Goal: Information Seeking & Learning: Check status

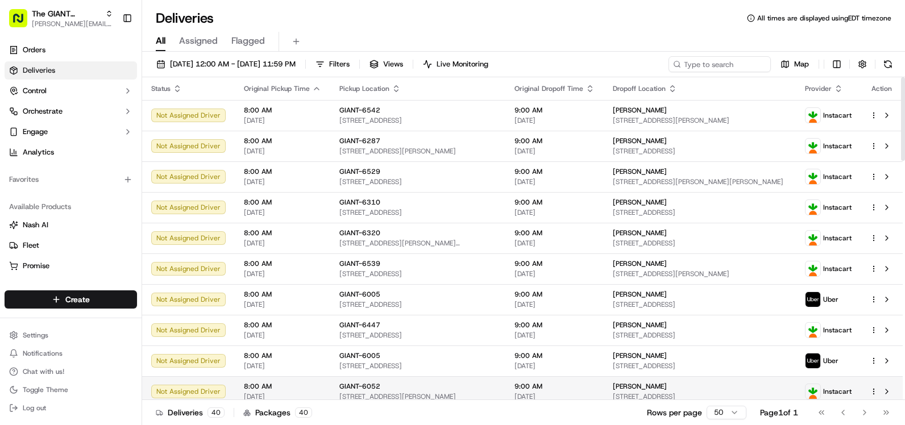
click at [826, 394] on span "Instacart" at bounding box center [837, 391] width 28 height 9
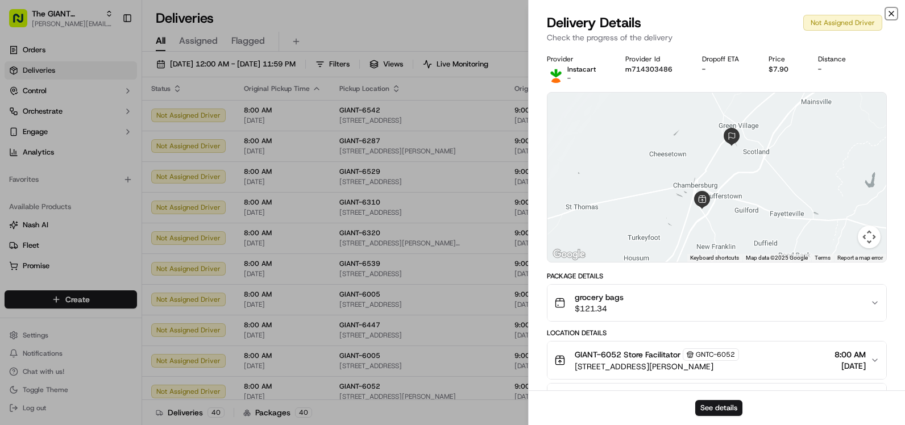
click at [894, 12] on icon "button" at bounding box center [891, 13] width 9 height 9
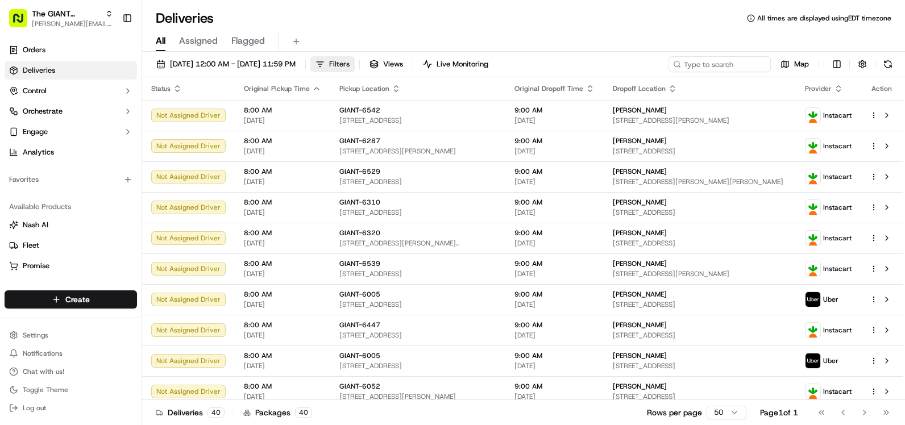
click at [355, 60] on button "Filters" at bounding box center [332, 64] width 44 height 16
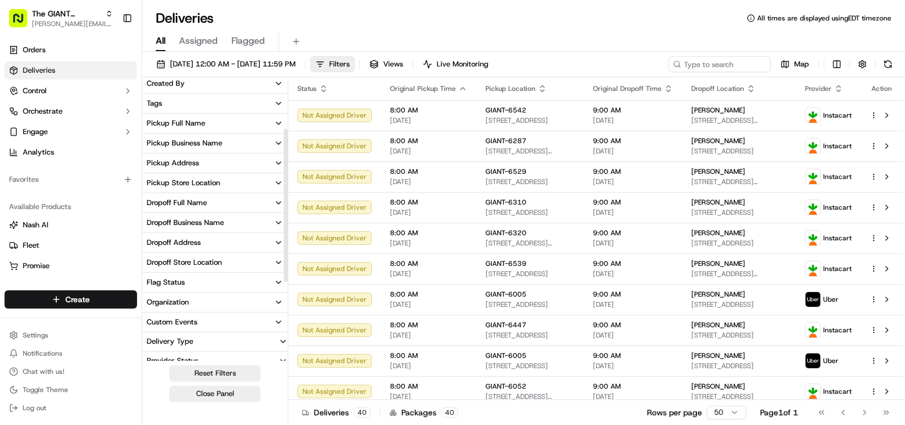
scroll to position [235, 0]
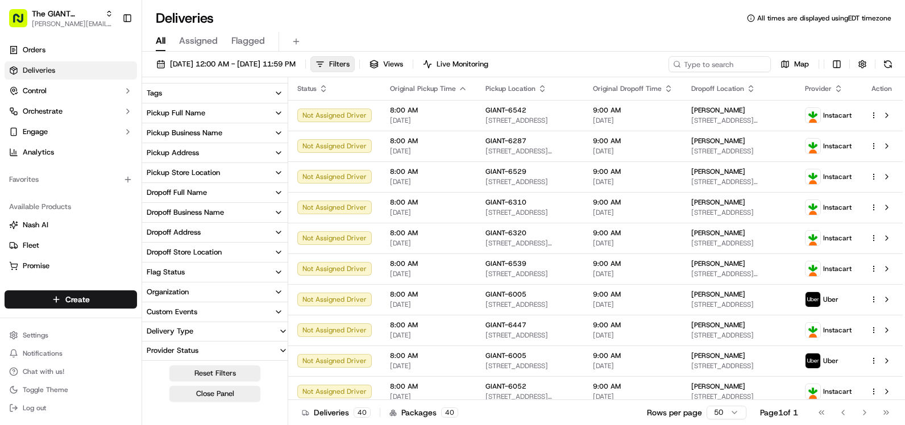
click at [201, 175] on div "Pickup Store Location" at bounding box center [183, 173] width 73 height 10
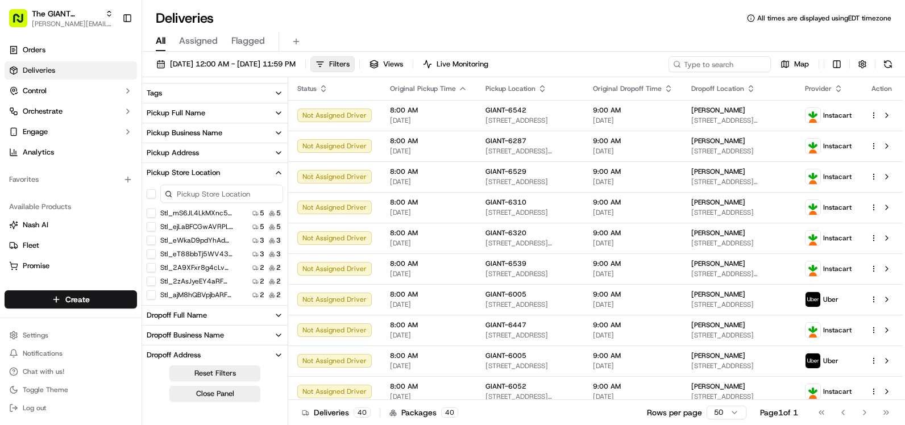
click at [202, 190] on input at bounding box center [221, 194] width 123 height 18
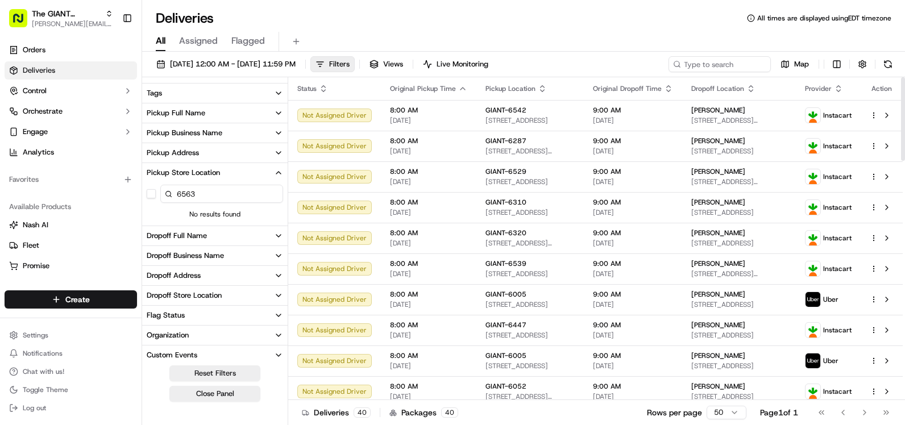
type input "6563"
